Goal: Go to known website: Access a specific website the user already knows

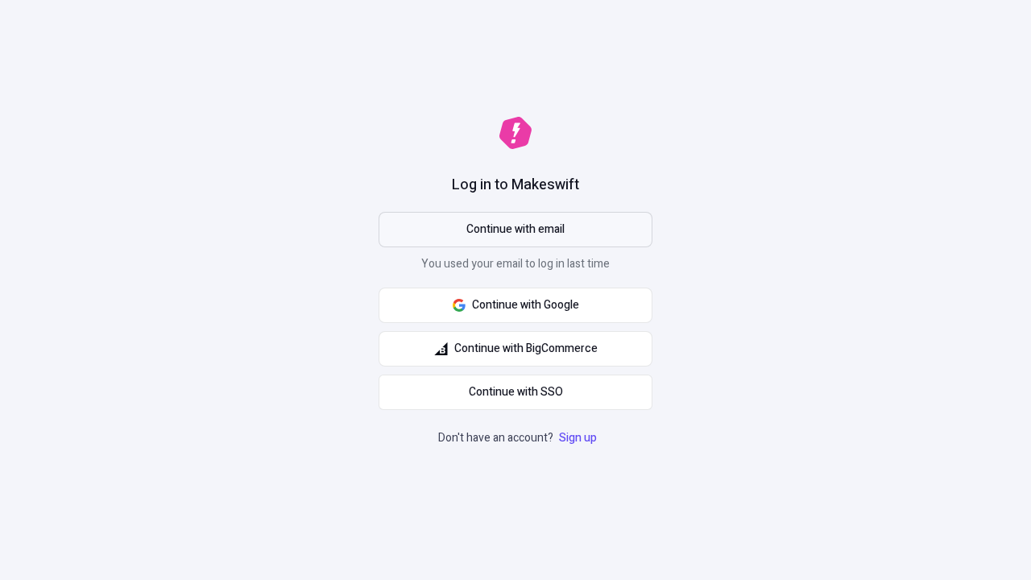
click at [515, 230] on span "Continue with email" at bounding box center [515, 230] width 98 height 18
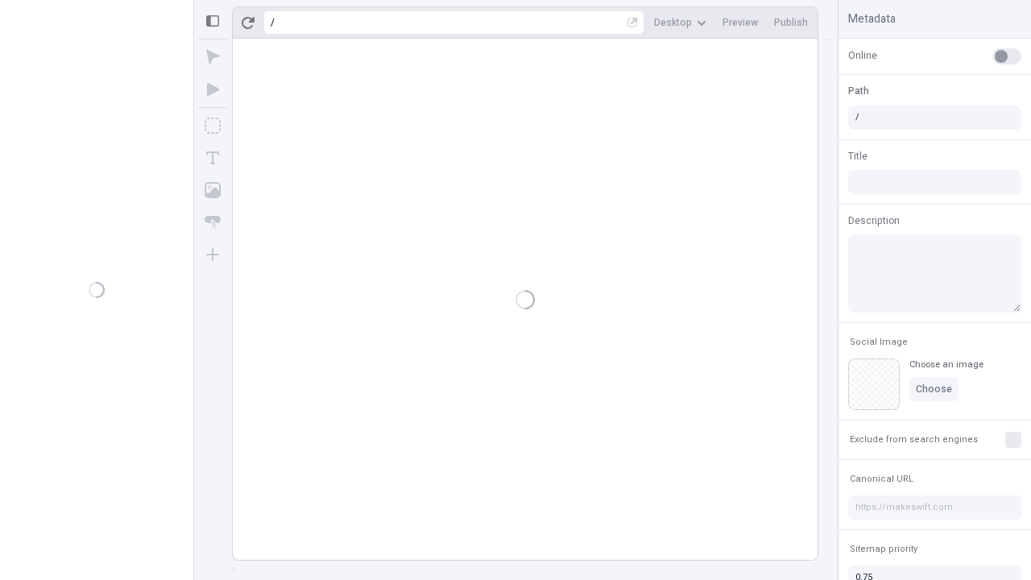
type input "/deep-link-basium"
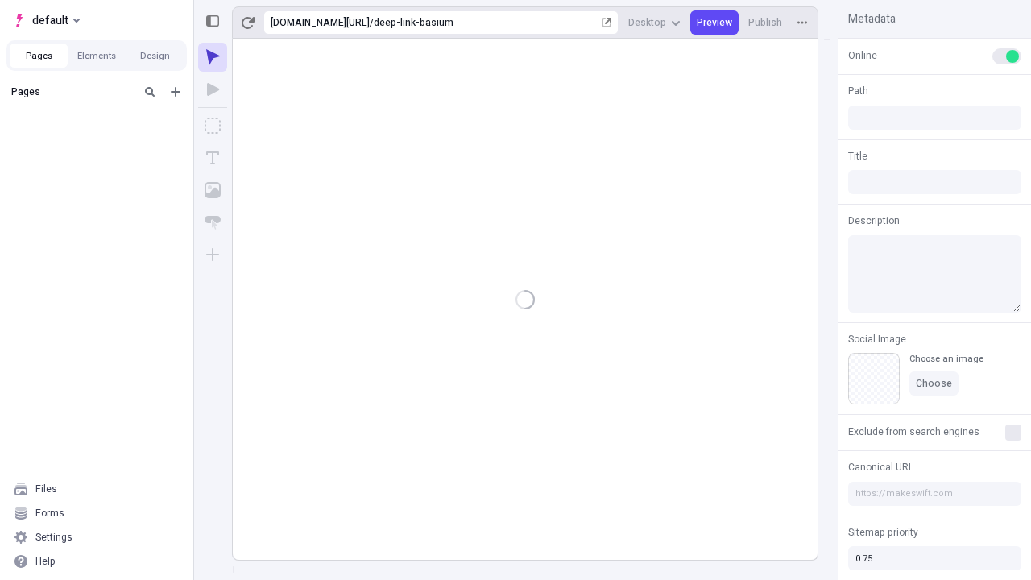
type input "/deep-link-basium"
